Goal: Task Accomplishment & Management: Manage account settings

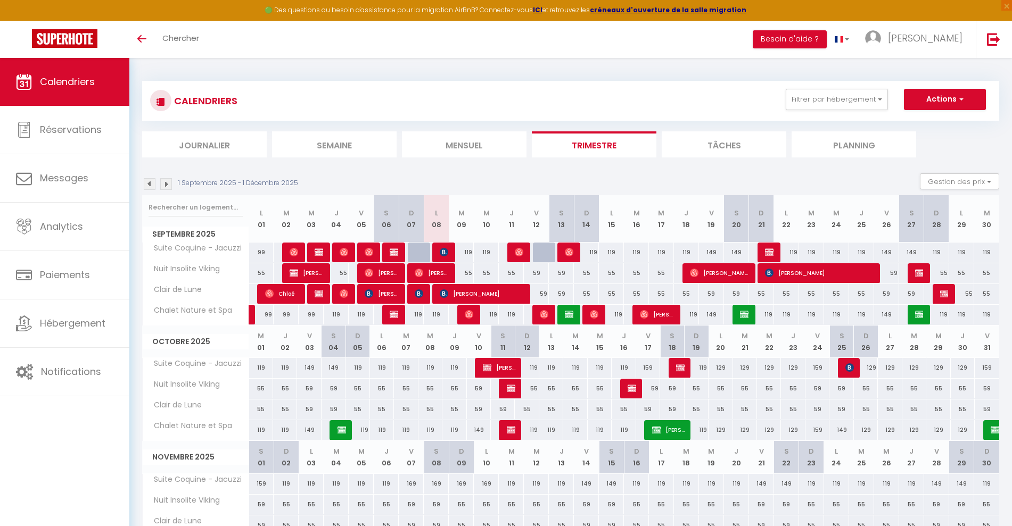
select select
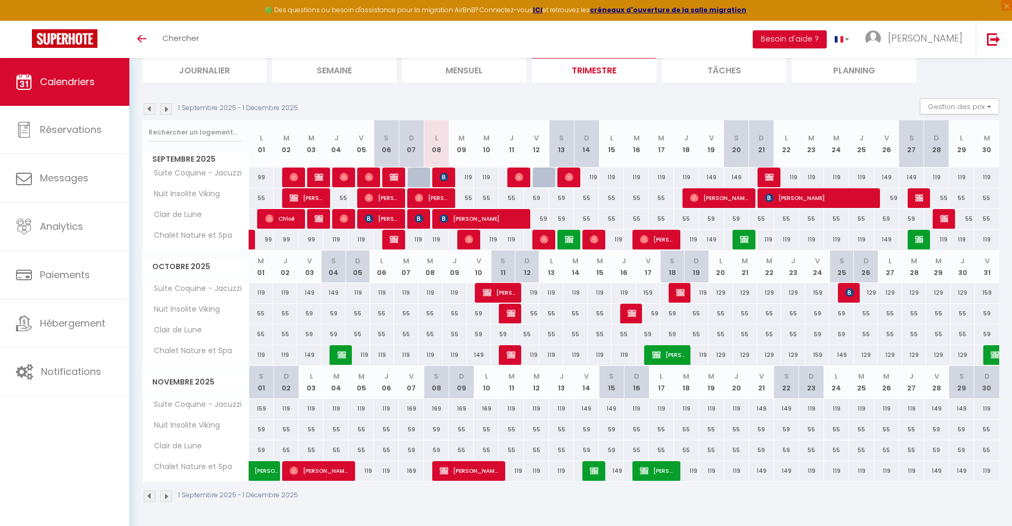
click at [540, 173] on div at bounding box center [545, 178] width 25 height 20
type input "149"
select select "1"
type input "Ven 12 Septembre 2025"
type input "[DATE]"
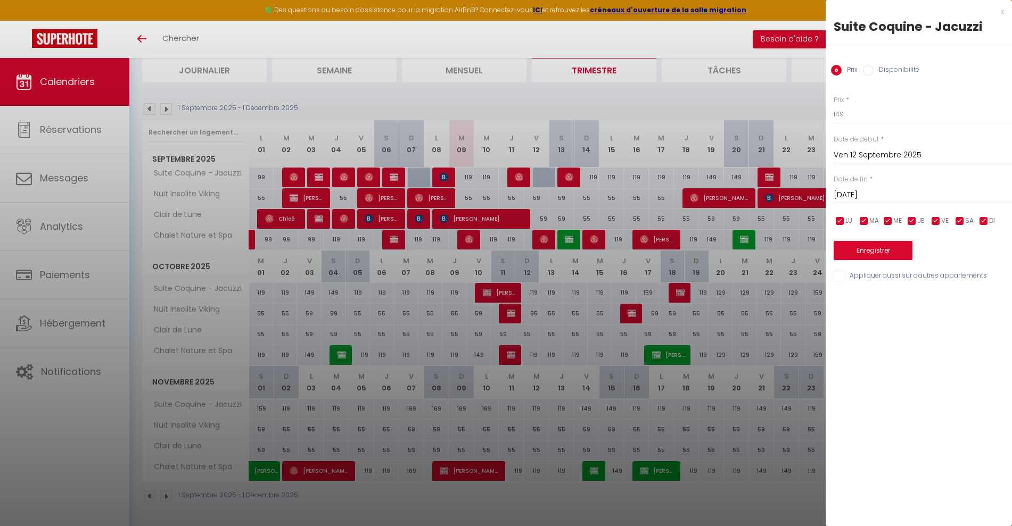
click at [868, 73] on input "Disponibilité" at bounding box center [868, 70] width 11 height 11
radio input "true"
radio input "false"
click at [864, 115] on select "Disponible Indisponible" at bounding box center [922, 115] width 178 height 20
click at [833, 105] on select "Disponible Indisponible" at bounding box center [922, 115] width 178 height 20
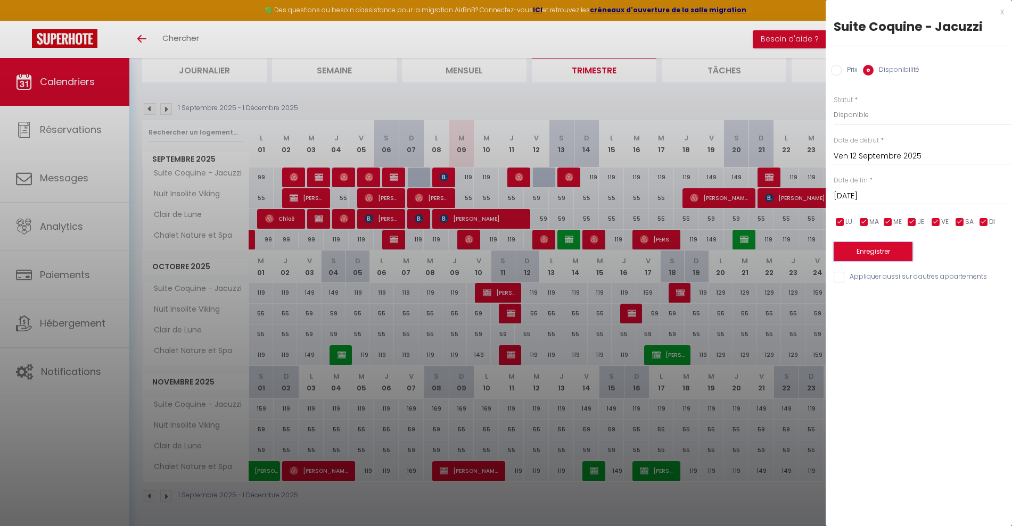
click at [862, 253] on button "Enregistrer" at bounding box center [872, 251] width 79 height 19
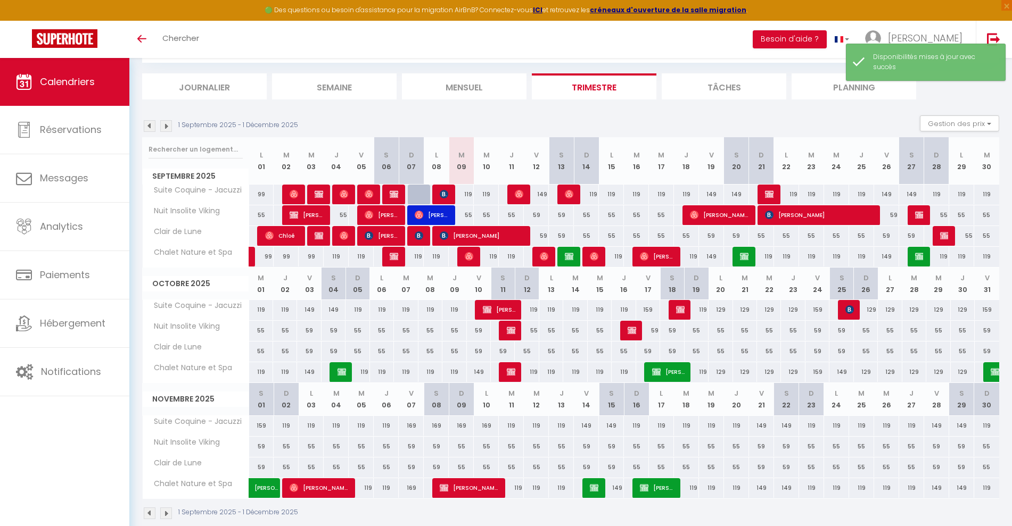
scroll to position [75, 0]
